Goal: Information Seeking & Learning: Learn about a topic

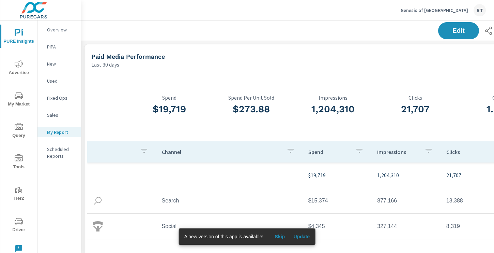
scroll to position [1101, 505]
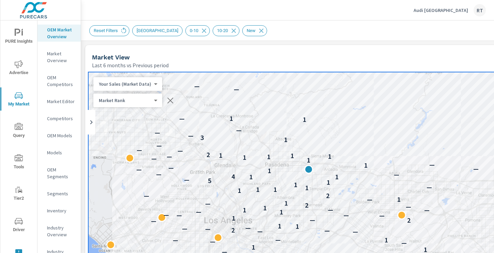
scroll to position [223, 0]
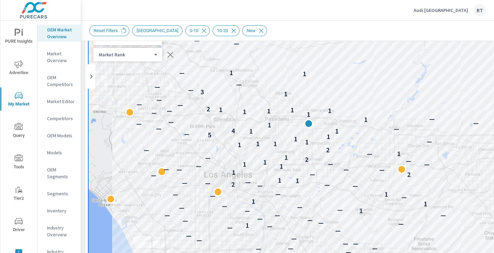
click at [451, 10] on p "Audi [GEOGRAPHIC_DATA]" at bounding box center [441, 10] width 55 height 6
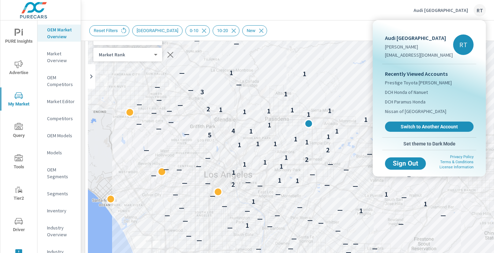
click at [356, 25] on div at bounding box center [247, 126] width 494 height 253
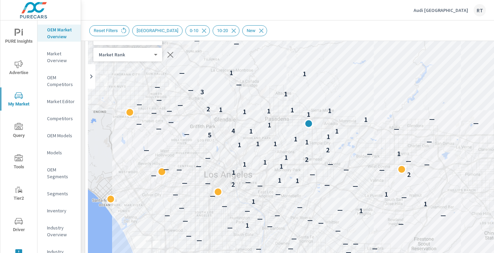
click at [448, 11] on p "Audi [GEOGRAPHIC_DATA]" at bounding box center [441, 10] width 55 height 6
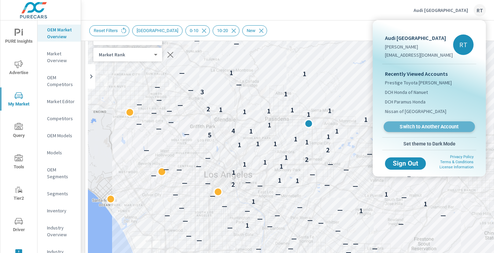
click at [407, 127] on span "Switch to Another Account" at bounding box center [430, 126] width 84 height 6
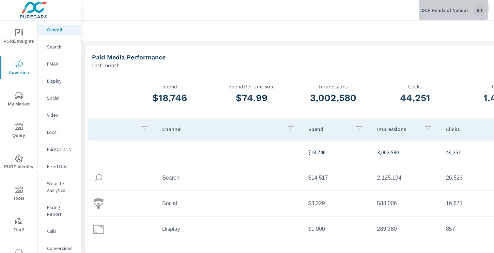
click at [434, 8] on p "DCH Honda of Nanuet" at bounding box center [445, 10] width 46 height 6
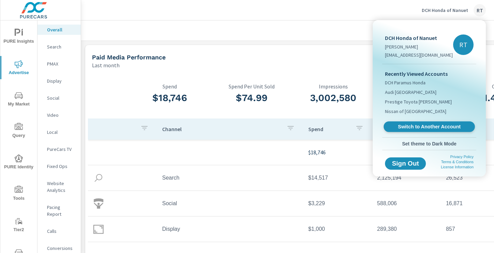
click at [415, 123] on span "Switch to Another Account" at bounding box center [430, 126] width 84 height 6
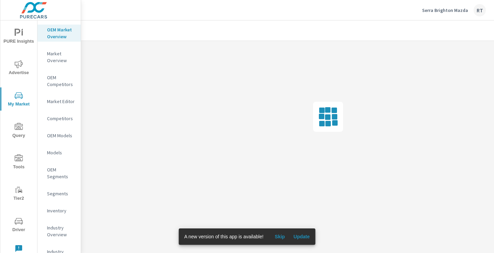
click at [281, 236] on span "Skip" at bounding box center [280, 236] width 16 height 6
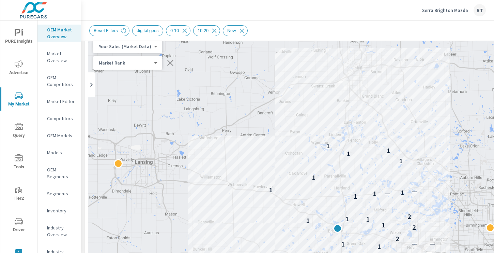
scroll to position [38, 0]
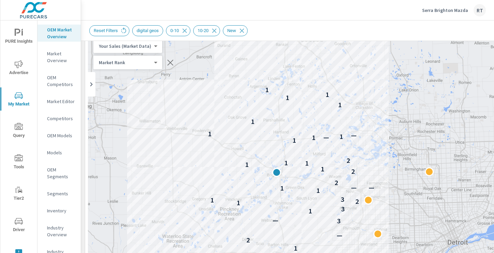
drag, startPoint x: 428, startPoint y: 129, endPoint x: 366, endPoint y: 74, distance: 82.8
click at [366, 74] on div "2 2 1 2 — 3 — 1 3 1 2 1 3 1 1 — — 2 2 1 1 1 1 2 1 1 — 1 — 1 1 1 1 1 1" at bounding box center [333, 223] width 491 height 379
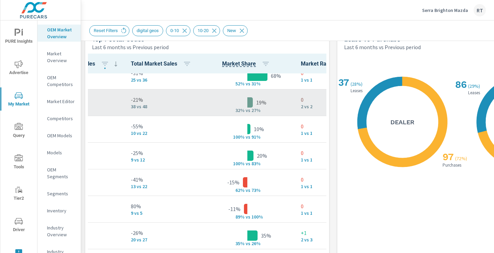
scroll to position [0, 172]
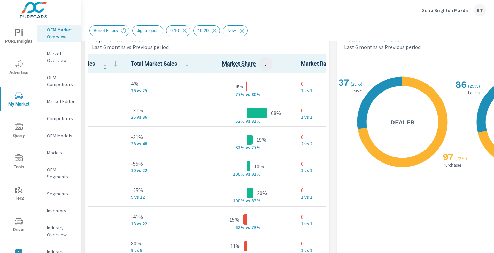
click at [259, 64] on button "button" at bounding box center [266, 64] width 14 height 14
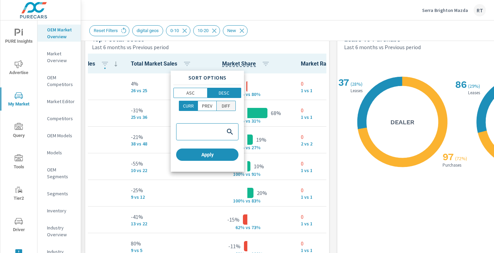
click at [224, 105] on p "DIFF" at bounding box center [226, 105] width 9 height 7
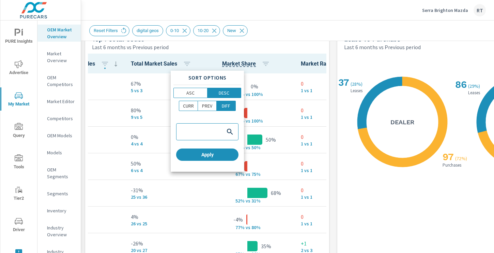
click at [333, 102] on div at bounding box center [247, 126] width 494 height 253
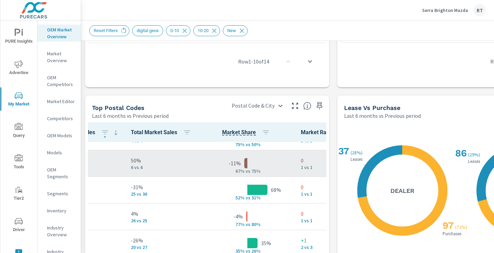
scroll to position [81, 172]
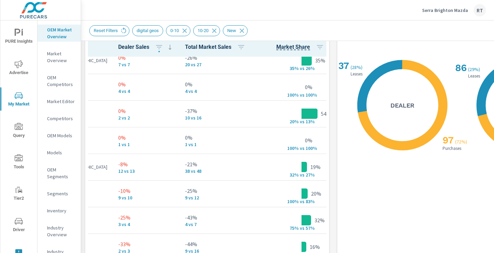
scroll to position [169, 0]
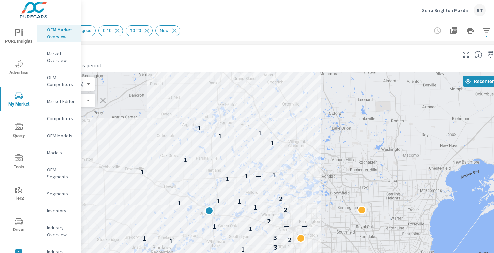
scroll to position [0, 91]
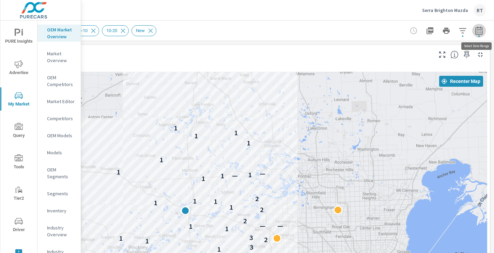
click at [479, 31] on icon "button" at bounding box center [479, 31] width 8 height 8
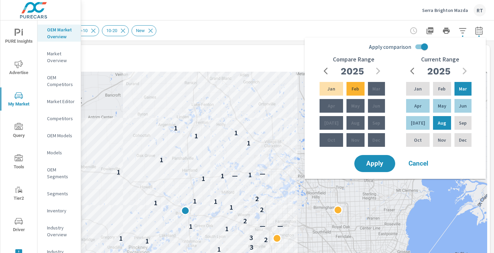
click at [422, 164] on span "Cancel" at bounding box center [418, 163] width 27 height 6
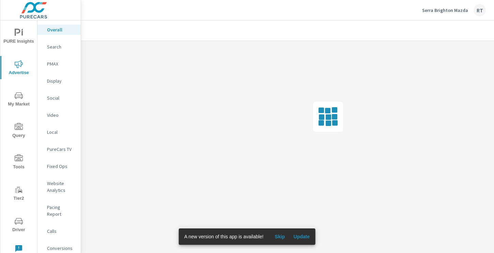
click at [282, 235] on span "Skip" at bounding box center [280, 236] width 16 height 6
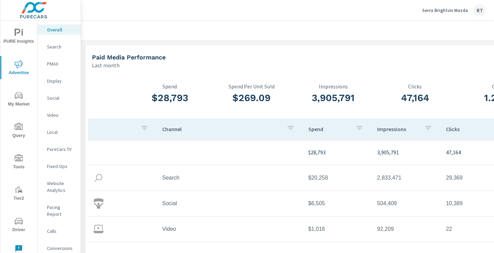
scroll to position [0, 91]
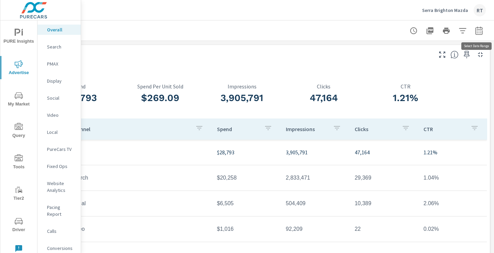
click at [479, 33] on icon "button" at bounding box center [479, 31] width 4 height 3
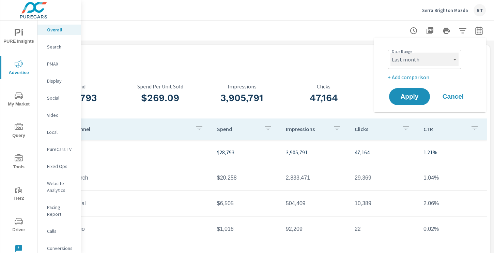
click at [434, 61] on select "Custom [DATE] Last week Last 7 days Last 14 days Last 30 days Last 45 days Last…" at bounding box center [425, 59] width 68 height 14
click at [391, 52] on select "Custom [DATE] Last week Last 7 days Last 14 days Last 30 days Last 45 days Last…" at bounding box center [425, 59] width 68 height 14
select select "Month to date"
click at [406, 77] on p "+ Add comparison" at bounding box center [431, 77] width 87 height 8
select select "Previous period"
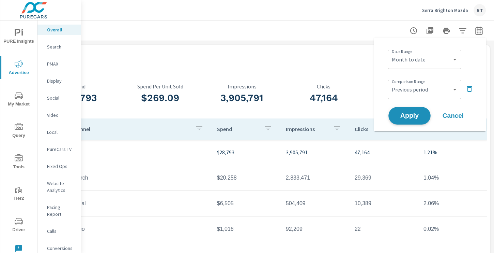
click at [407, 114] on span "Apply" at bounding box center [410, 115] width 28 height 6
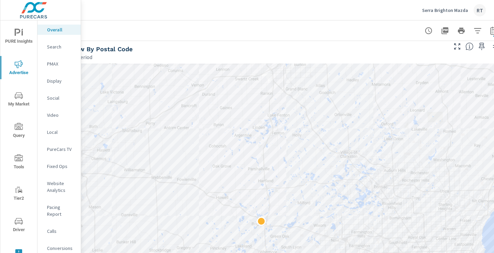
scroll to position [304, 76]
click at [53, 61] on p "PMAX" at bounding box center [61, 63] width 28 height 7
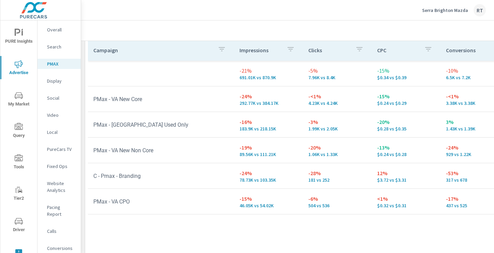
scroll to position [104, 0]
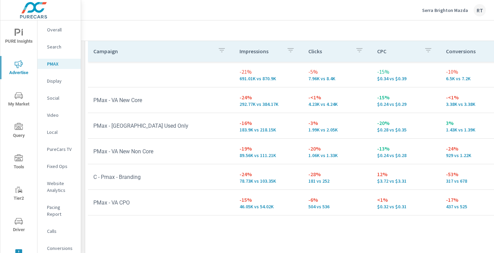
click at [54, 99] on p "Social" at bounding box center [61, 97] width 28 height 7
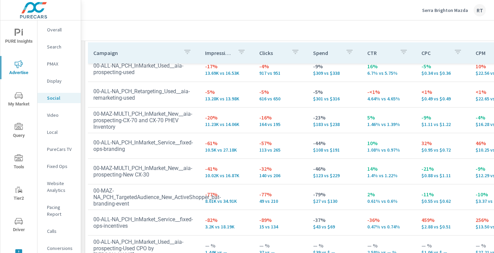
scroll to position [323, 0]
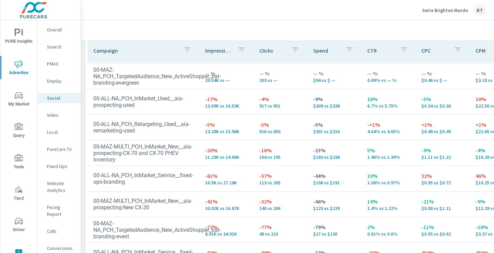
scroll to position [43, 0]
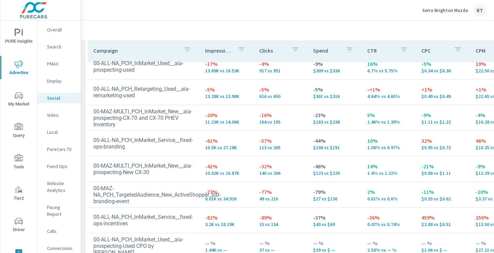
scroll to position [372, 0]
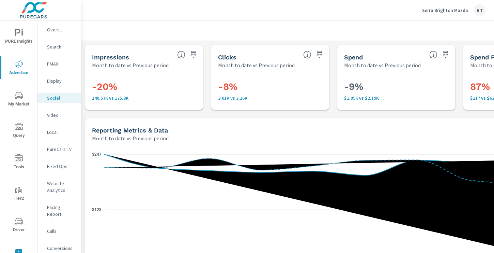
click at [51, 148] on p "PureCars TV" at bounding box center [61, 149] width 28 height 7
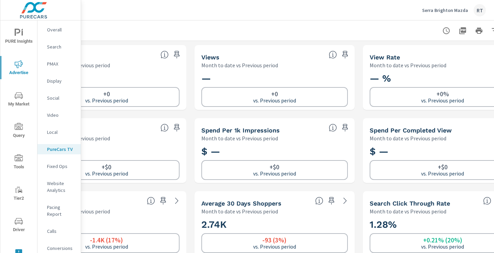
scroll to position [0, 91]
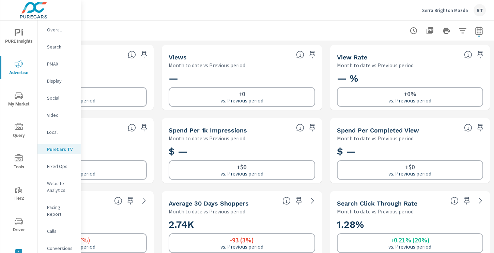
click at [480, 32] on icon "button" at bounding box center [479, 31] width 8 height 8
select select "Month to date"
select select "Previous period"
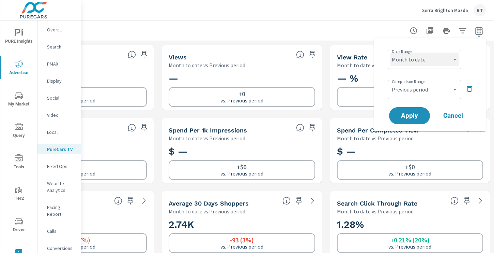
click at [438, 60] on select "Custom Yesterday Last week Last 7 days Last 14 days Last 30 days Last 45 days L…" at bounding box center [425, 59] width 68 height 14
click at [391, 52] on select "Custom Yesterday Last week Last 7 days Last 14 days Last 30 days Last 45 days L…" at bounding box center [425, 59] width 68 height 14
select select "Last 14 days"
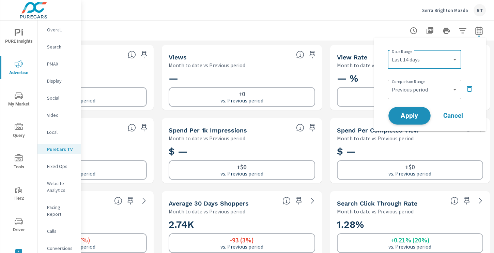
click at [407, 112] on span "Apply" at bounding box center [410, 115] width 28 height 6
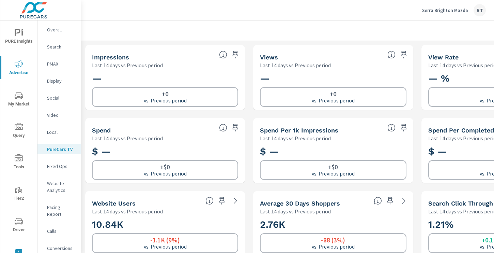
click at [54, 63] on p "PMAX" at bounding box center [61, 63] width 28 height 7
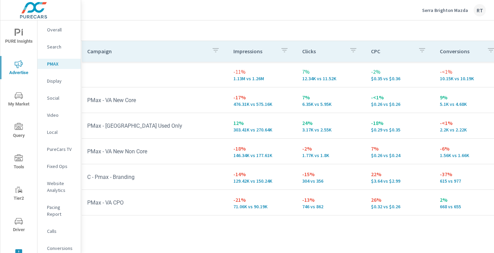
scroll to position [106, 6]
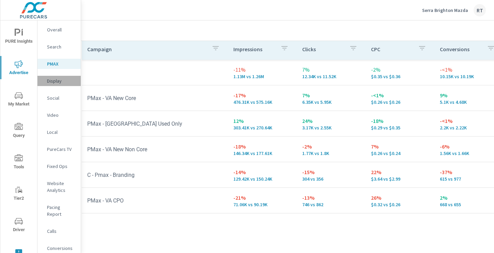
click at [54, 80] on p "Display" at bounding box center [61, 80] width 28 height 7
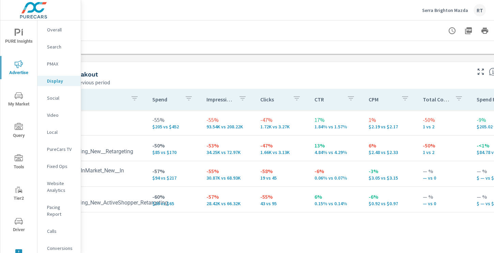
scroll to position [275, 0]
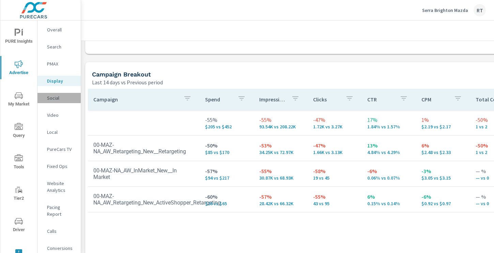
click at [55, 98] on p "Social" at bounding box center [61, 97] width 28 height 7
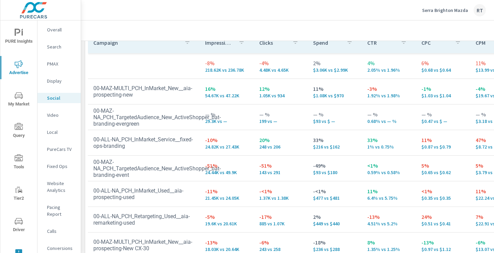
scroll to position [332, 0]
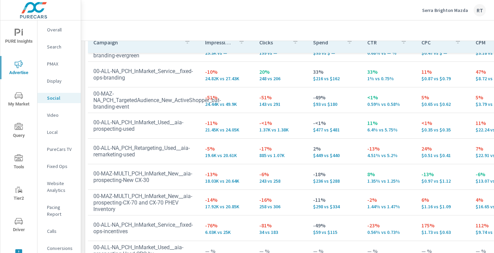
scroll to position [81, 0]
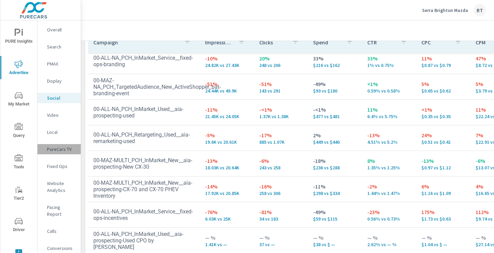
click at [56, 150] on p "PureCars TV" at bounding box center [61, 149] width 28 height 7
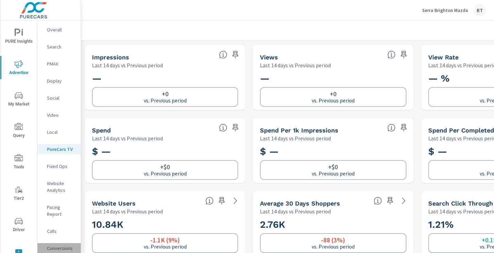
click at [59, 244] on p "Conversions" at bounding box center [61, 247] width 28 height 7
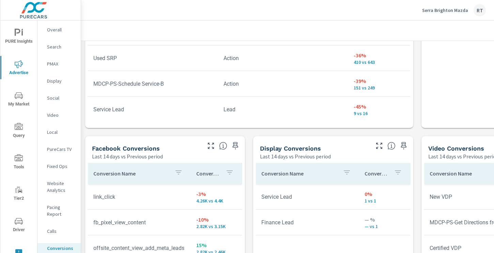
scroll to position [521, 0]
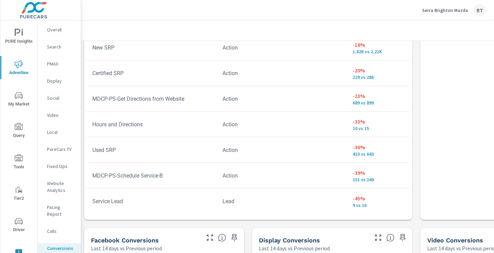
scroll to position [470, 1]
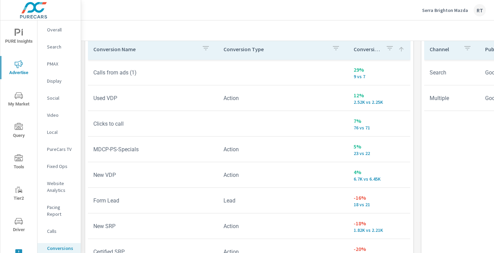
scroll to position [396, 0]
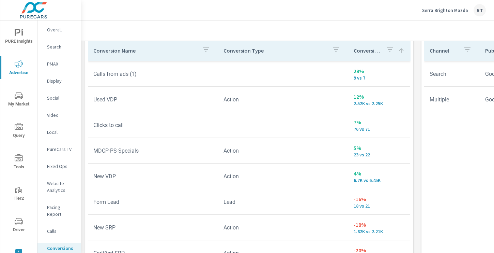
click at [56, 187] on p "Website Analytics" at bounding box center [61, 187] width 28 height 14
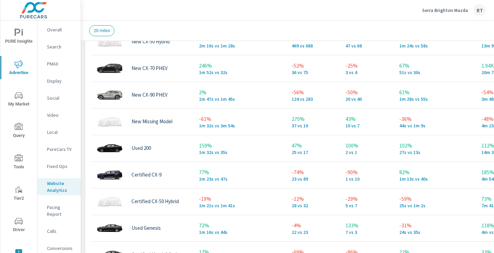
scroll to position [20, 0]
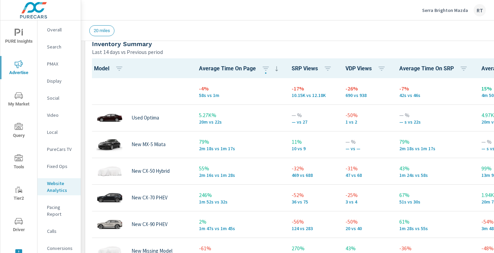
scroll to position [299, 0]
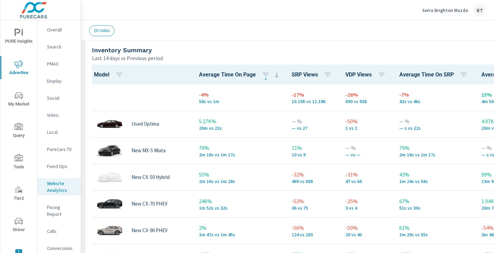
click at [51, 64] on p "PMAX" at bounding box center [61, 63] width 28 height 7
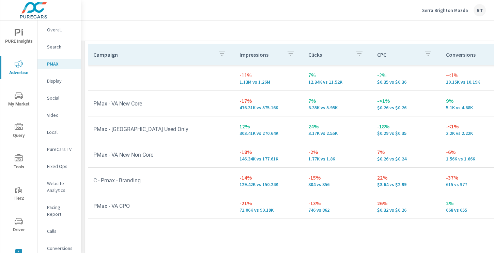
scroll to position [109, 0]
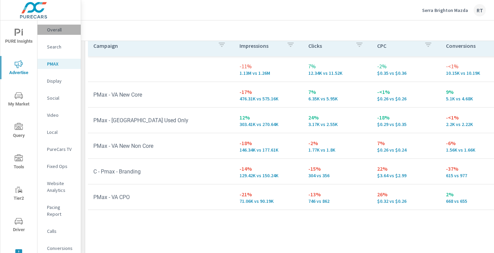
click at [58, 30] on p "Overall" at bounding box center [61, 29] width 28 height 7
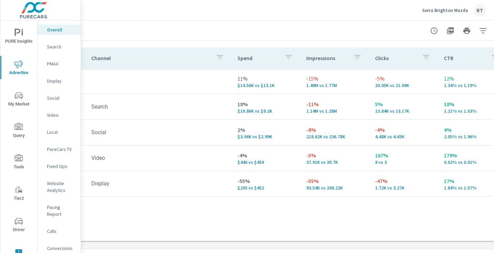
scroll to position [88, 73]
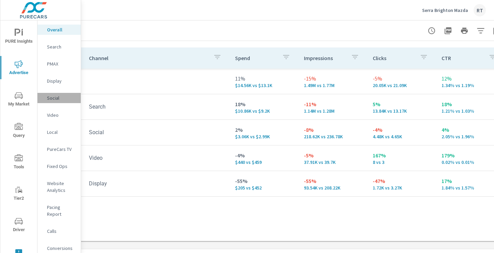
click at [54, 97] on p "Social" at bounding box center [61, 97] width 28 height 7
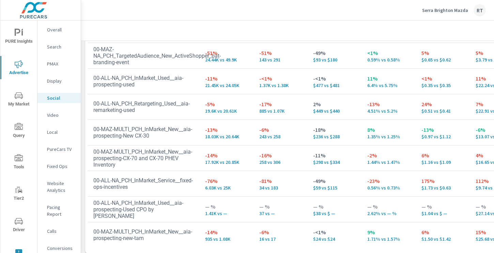
scroll to position [369, 0]
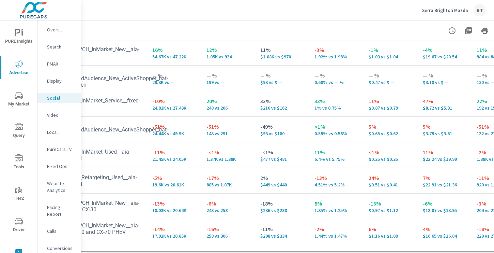
scroll to position [369, 91]
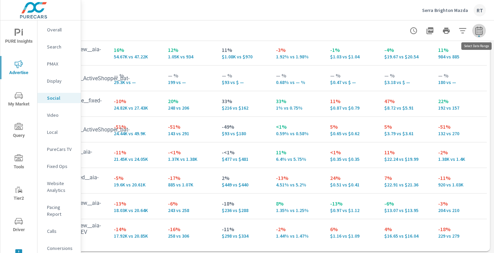
click at [479, 32] on icon "button" at bounding box center [479, 31] width 8 height 8
select select "Last 14 days"
select select "Previous period"
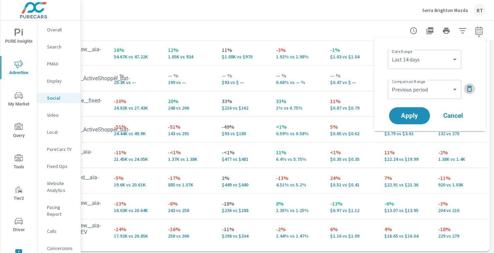
click at [470, 88] on icon "button" at bounding box center [470, 89] width 8 height 8
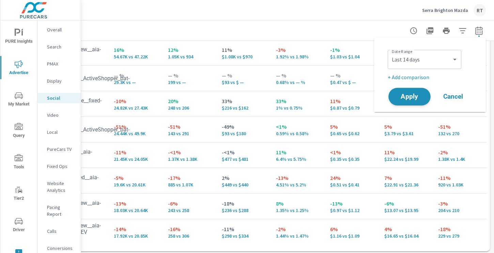
click at [411, 97] on span "Apply" at bounding box center [410, 96] width 28 height 6
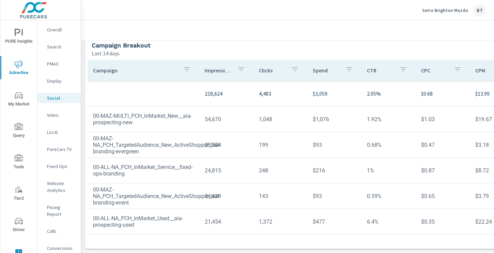
scroll to position [236, 0]
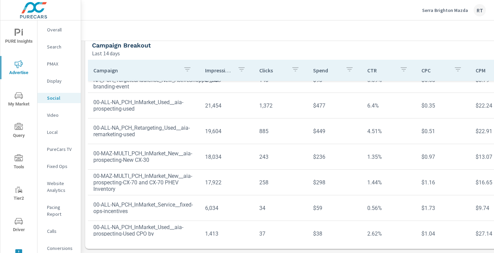
scroll to position [154, 0]
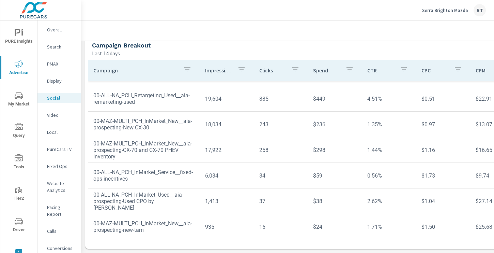
scroll to position [154, 0]
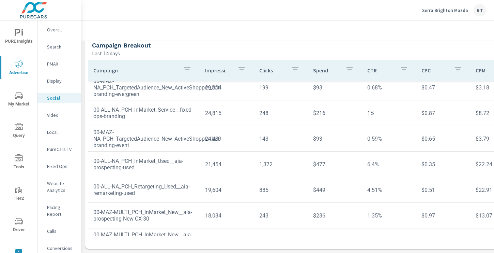
scroll to position [154, 0]
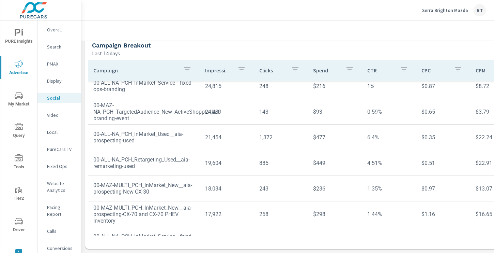
scroll to position [88, 0]
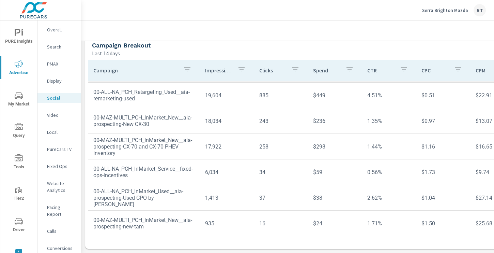
scroll to position [154, 0]
